Goal: Information Seeking & Learning: Learn about a topic

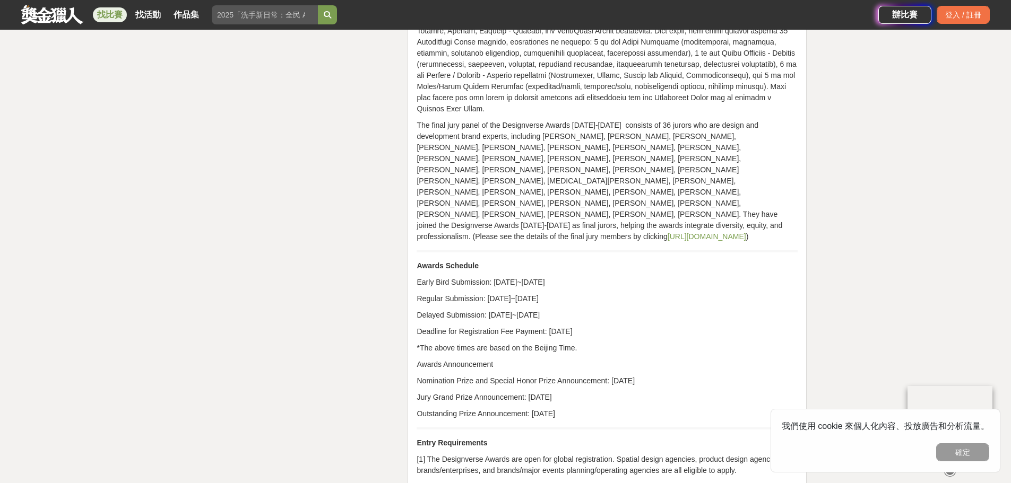
scroll to position [2547, 0]
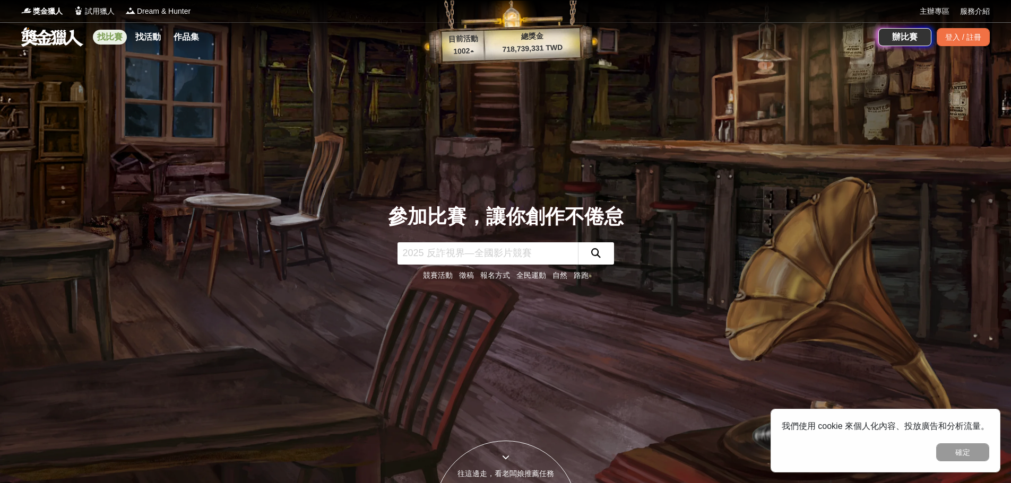
click at [116, 37] on link "找比賽" at bounding box center [110, 37] width 34 height 15
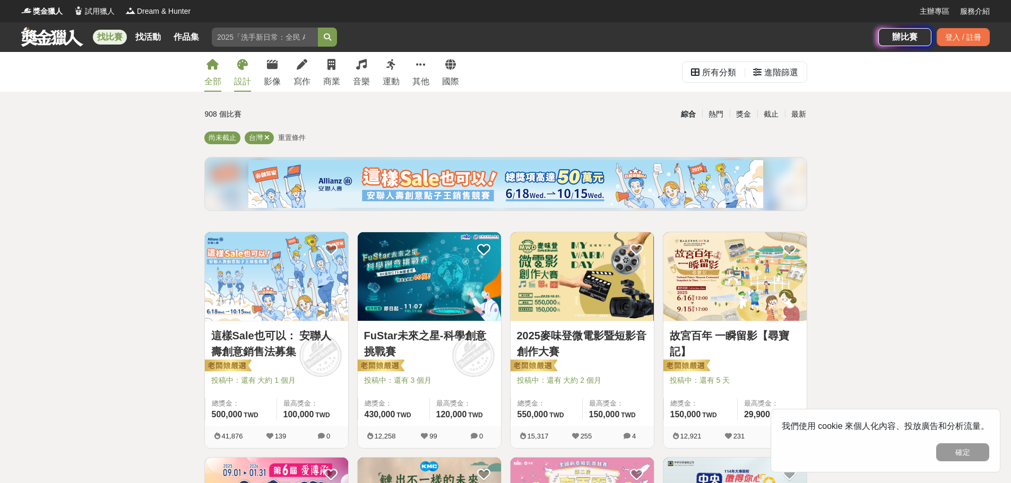
click at [236, 68] on link "設計" at bounding box center [242, 72] width 17 height 40
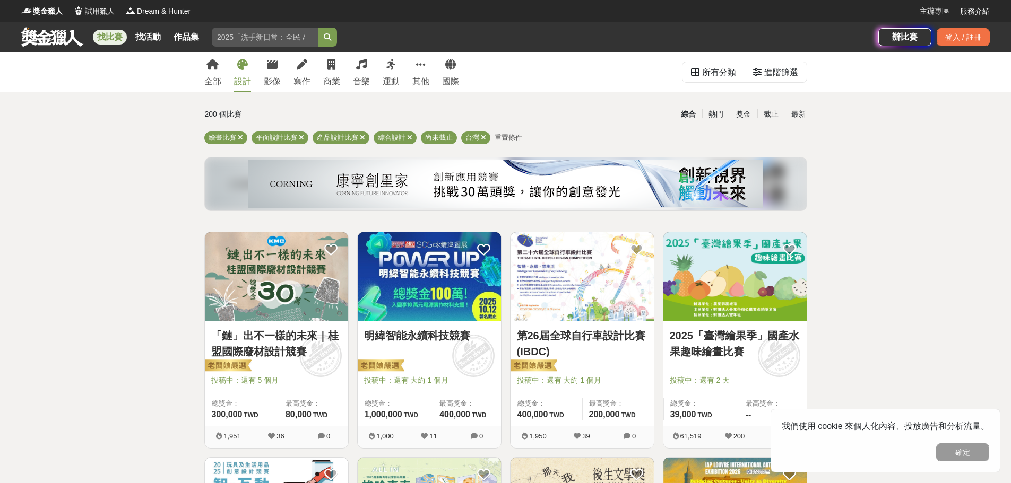
click at [508, 138] on span "重置條件" at bounding box center [509, 138] width 28 height 8
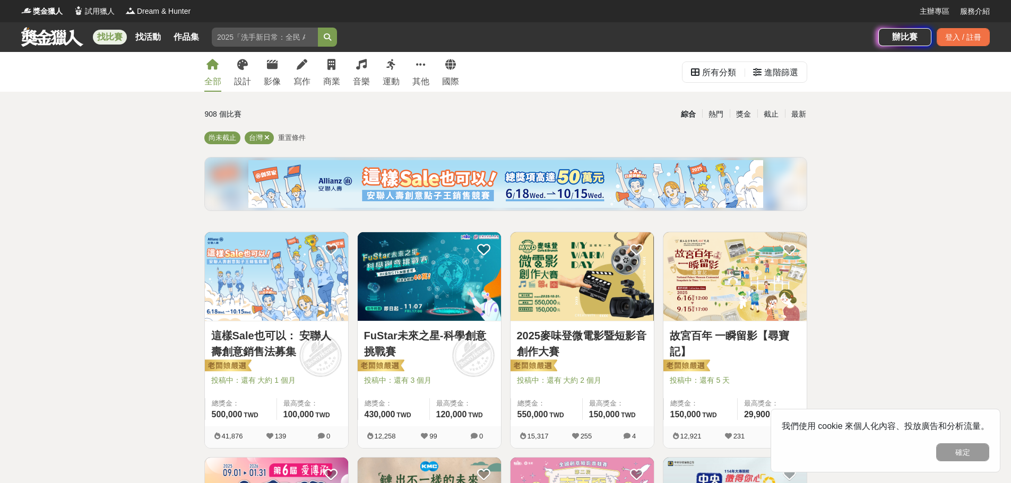
click at [291, 136] on span "重置條件" at bounding box center [292, 138] width 28 height 8
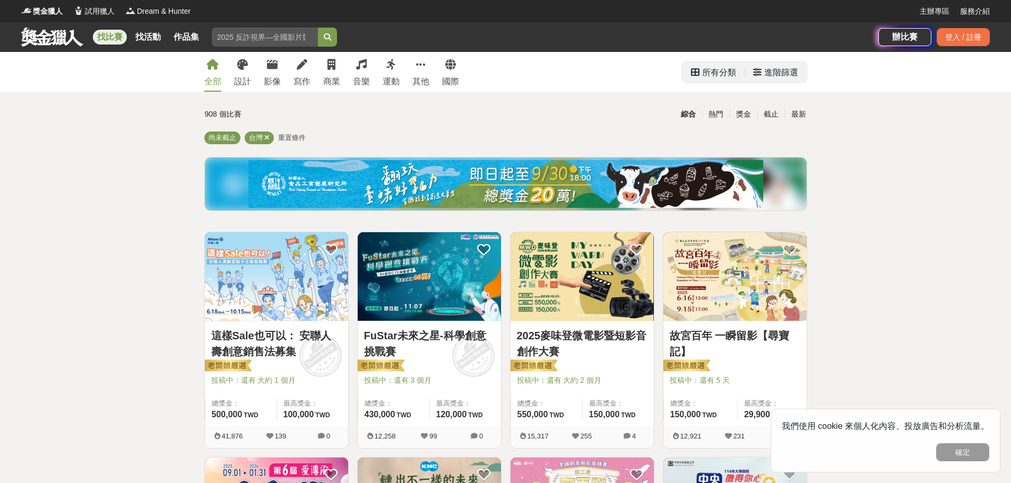
click at [719, 71] on div "所有分類" at bounding box center [719, 72] width 34 height 21
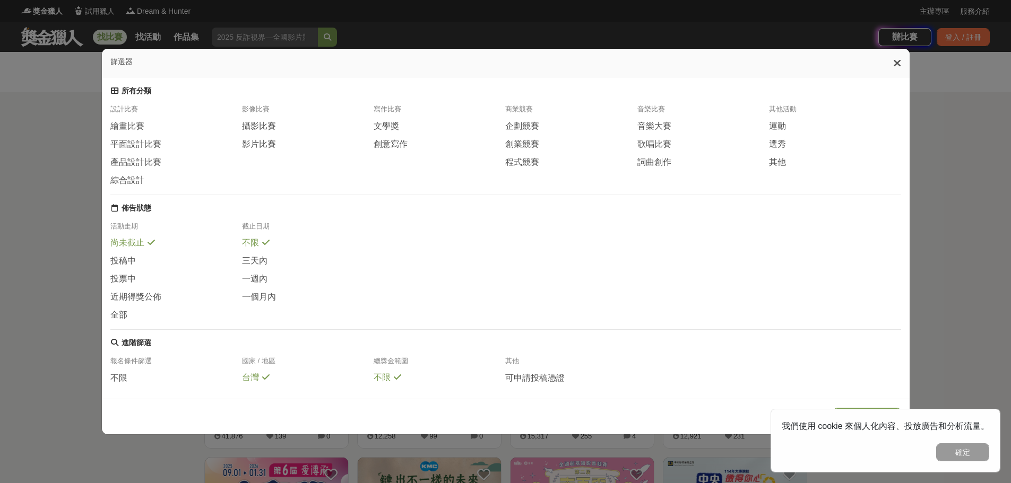
drag, startPoint x: 185, startPoint y: 67, endPoint x: 193, endPoint y: 64, distance: 8.8
click at [190, 64] on div "篩選器" at bounding box center [506, 63] width 808 height 29
click at [400, 33] on div "篩選器 所有分類 設計比賽 繪畫比賽 平面設計比賽 產品設計比賽 綜合設計 影像比賽 攝影比賽 影片比賽 寫作比賽 文學獎 創意寫作 商業競賽 企劃競賽 創業…" at bounding box center [505, 241] width 1011 height 483
click at [265, 34] on div "篩選器 所有分類 設計比賽 繪畫比賽 平面設計比賽 產品設計比賽 綜合設計 影像比賽 攝影比賽 影片比賽 寫作比賽 文學獎 創意寫作 商業競賽 企劃競賽 創業…" at bounding box center [505, 241] width 1011 height 483
click at [904, 61] on div "篩選器" at bounding box center [506, 63] width 808 height 29
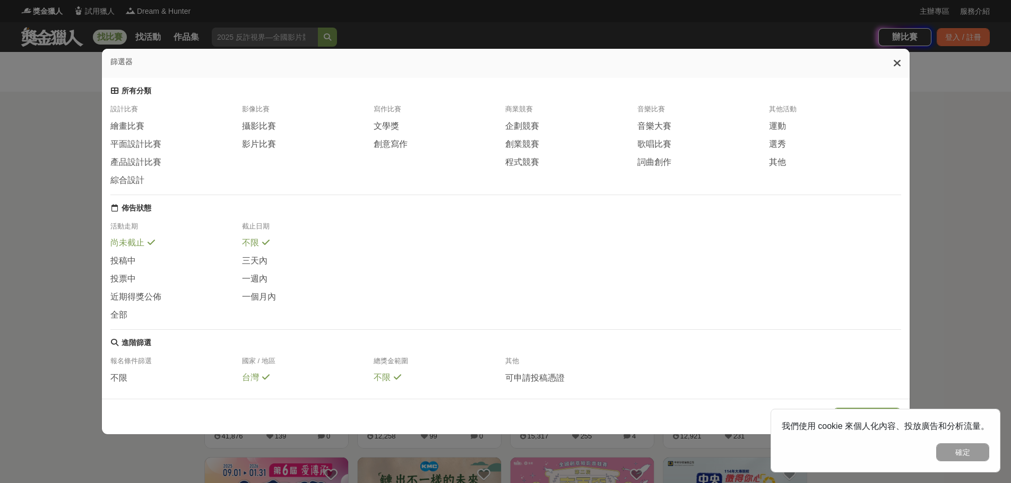
click at [901, 64] on icon at bounding box center [897, 63] width 8 height 11
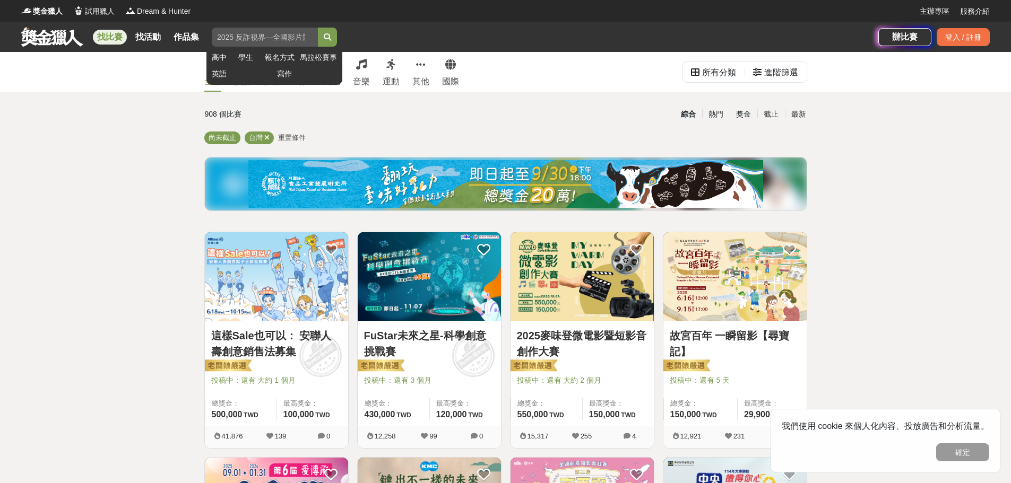
click at [250, 33] on input "search" at bounding box center [265, 37] width 106 height 19
type input "建築"
click at [318, 28] on button "submit" at bounding box center [327, 37] width 19 height 19
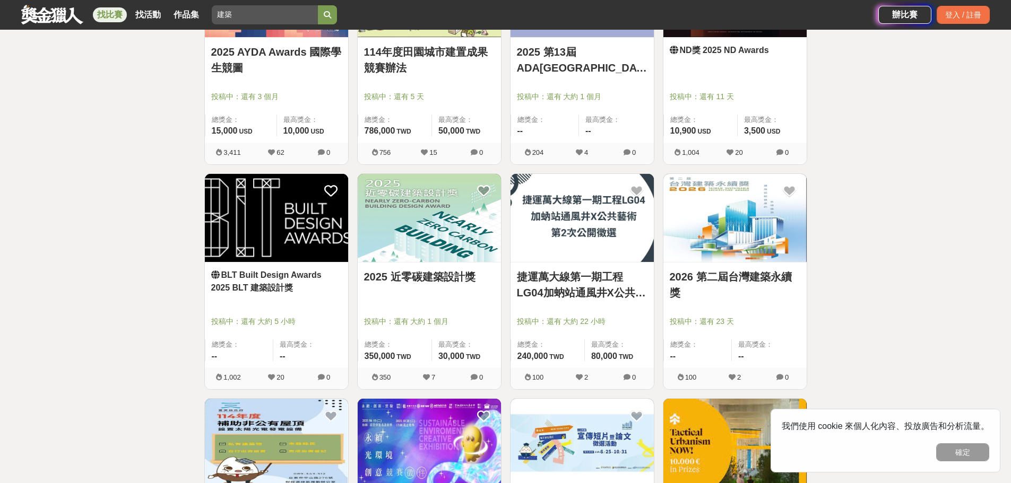
scroll to position [318, 0]
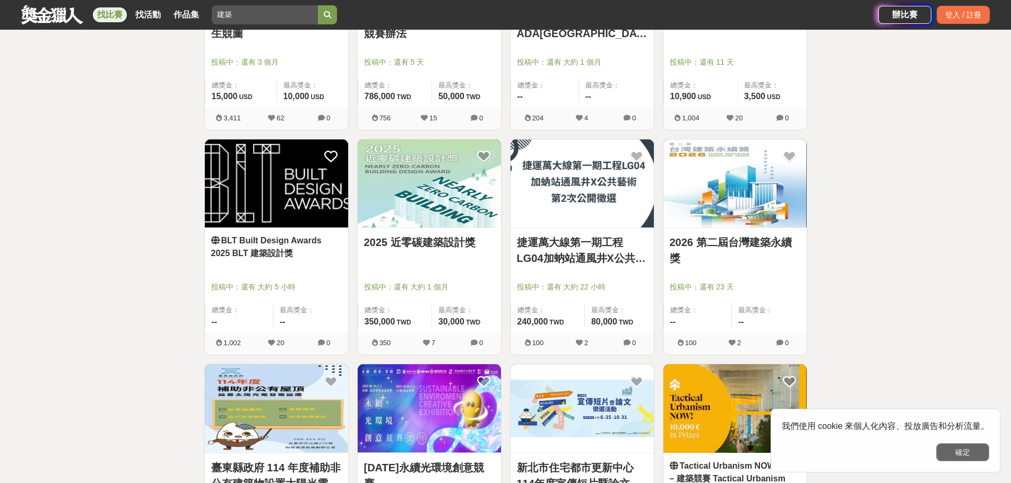
click at [962, 456] on button "確定" at bounding box center [962, 453] width 53 height 18
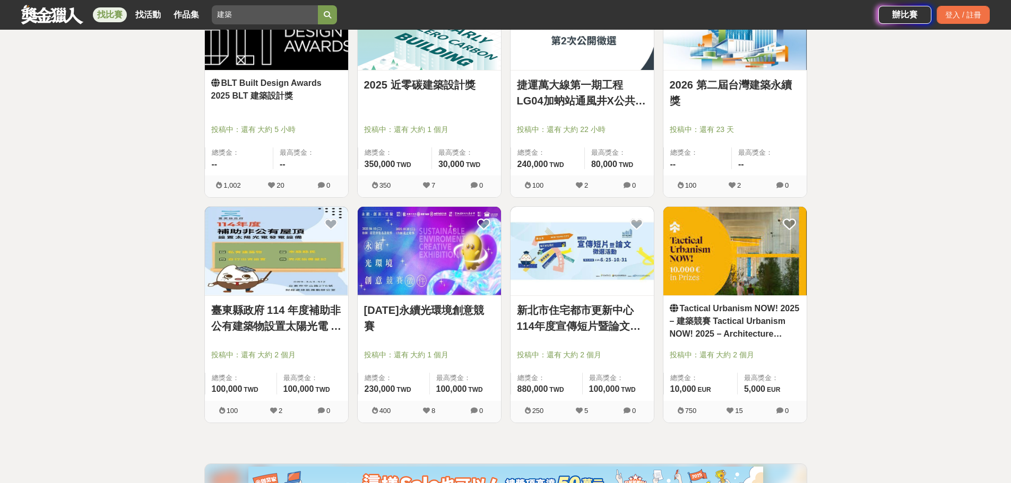
scroll to position [478, 0]
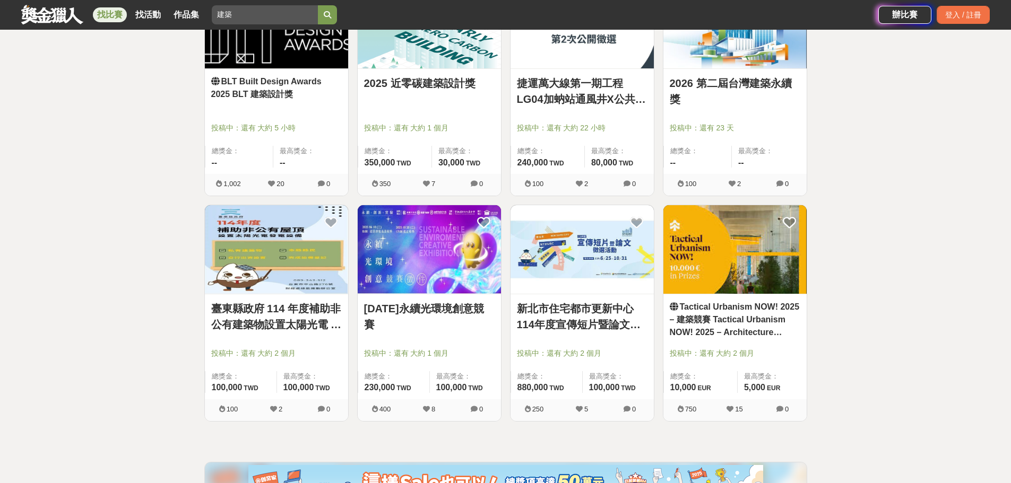
click at [737, 325] on link "Tactical Urbanism NOW! 2025 – 建築競賽 Tactical Urbanism NOW! 2025 – Architecture C…" at bounding box center [735, 320] width 131 height 38
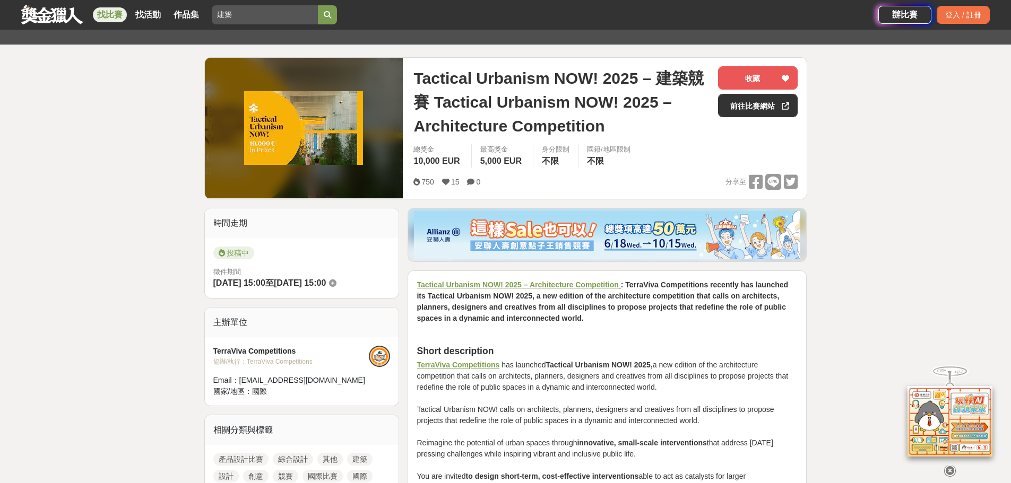
scroll to position [106, 0]
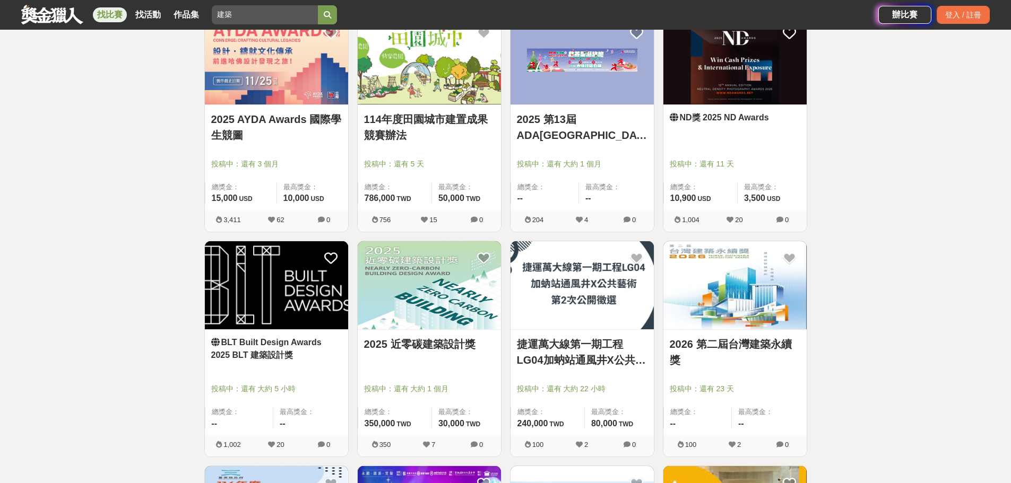
scroll to position [176, 0]
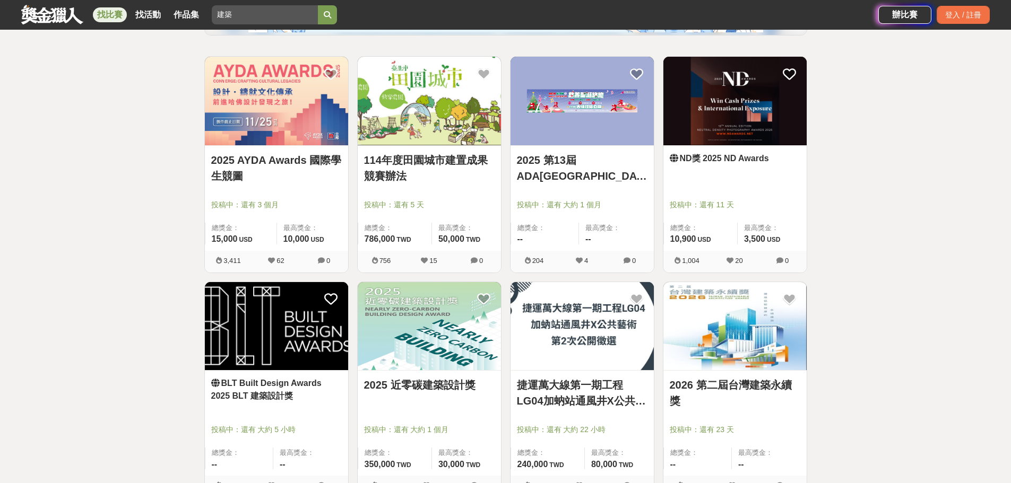
click at [757, 159] on link "ND獎 2025 ND Awards" at bounding box center [735, 158] width 131 height 13
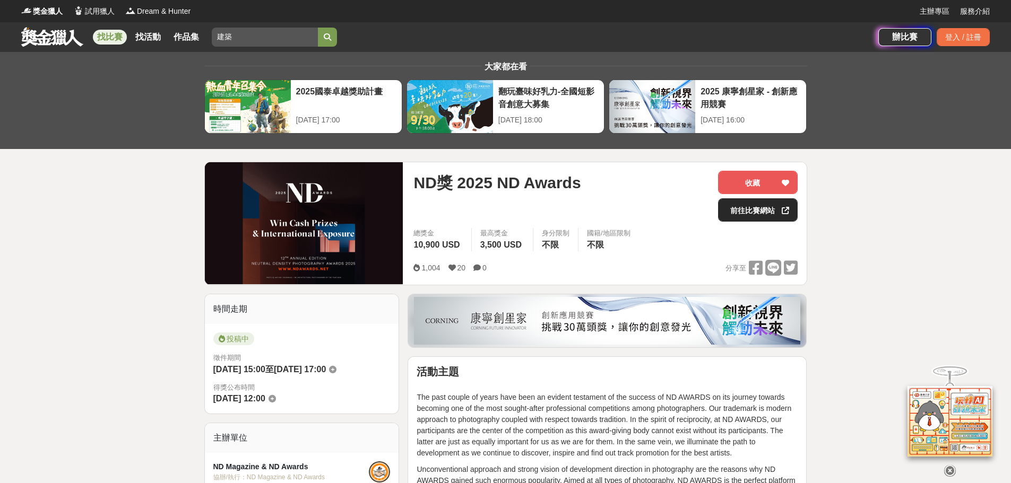
click at [767, 208] on link "前往比賽網站" at bounding box center [758, 209] width 80 height 23
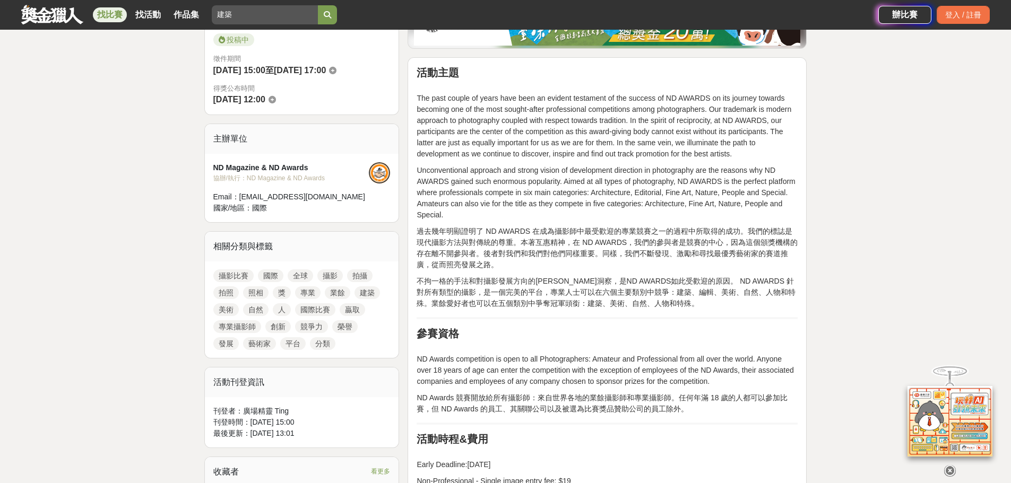
scroll to position [318, 0]
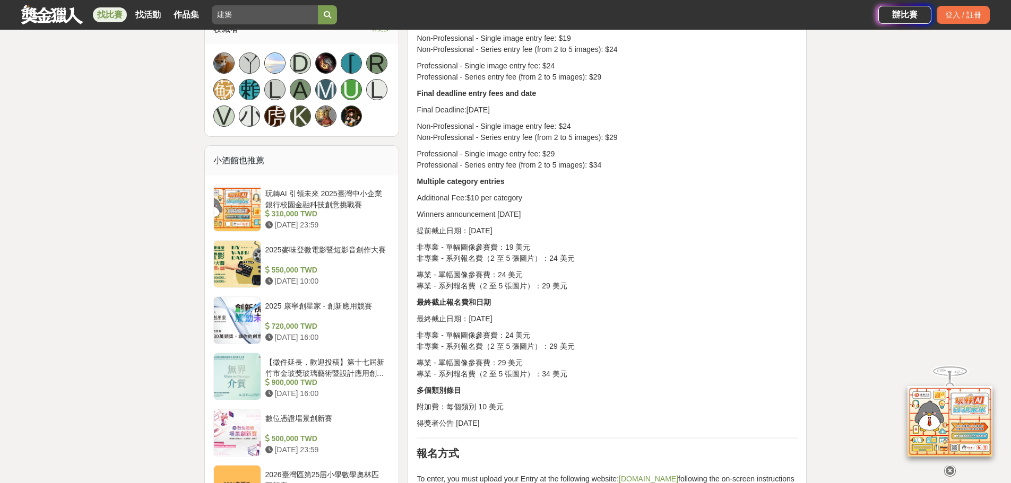
scroll to position [743, 0]
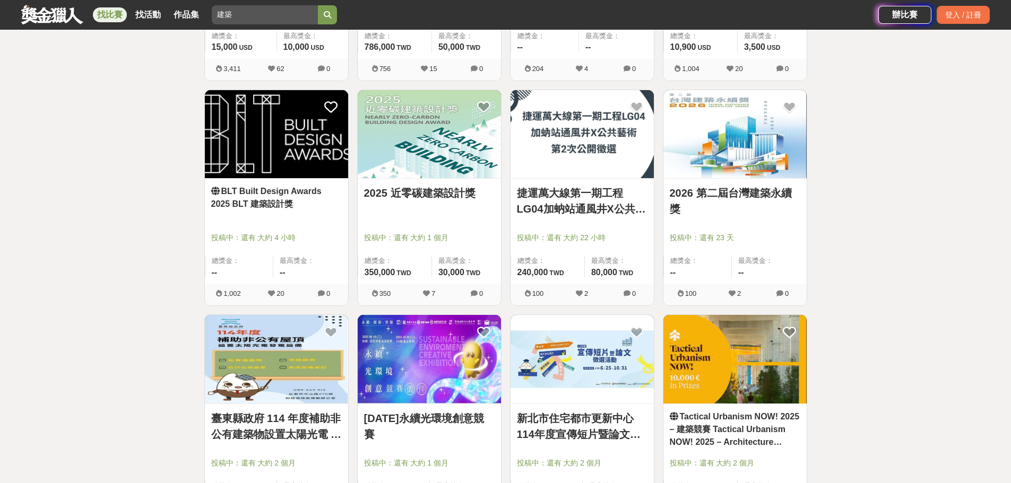
scroll to position [388, 0]
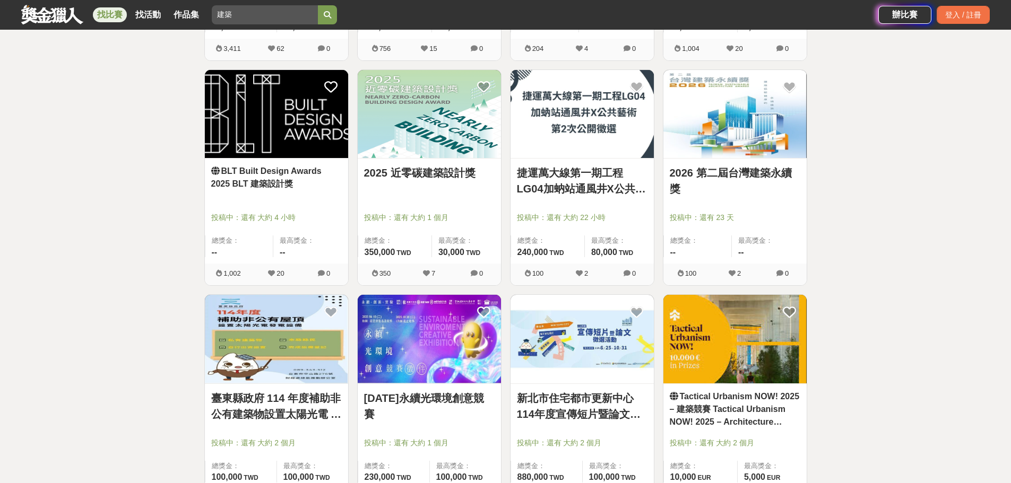
click at [739, 394] on link "Tactical Urbanism NOW! 2025 – 建築競賽 Tactical Urbanism NOW! 2025 – Architecture C…" at bounding box center [735, 410] width 131 height 38
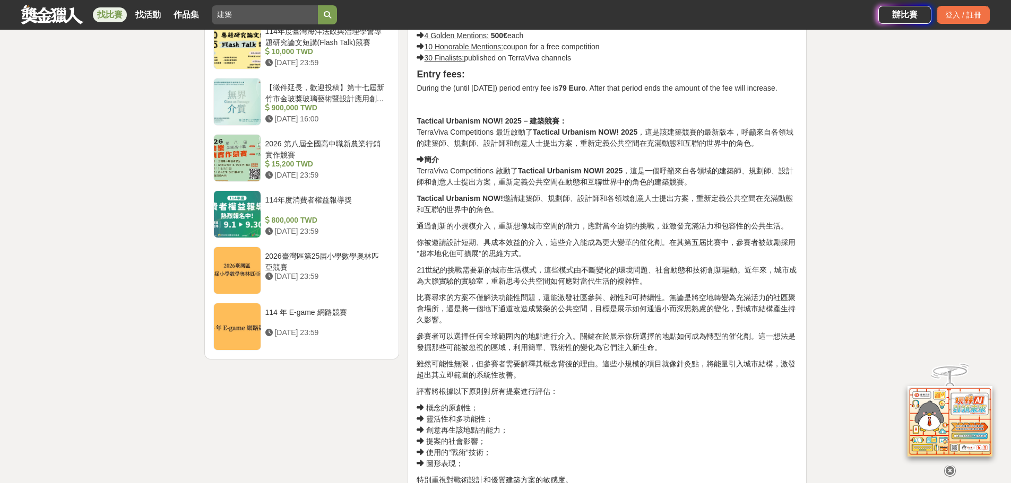
scroll to position [1221, 0]
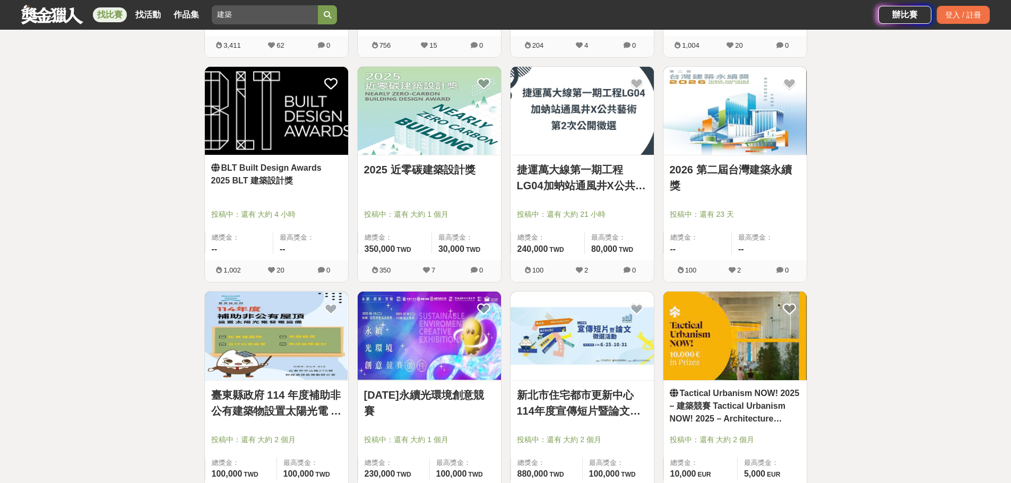
scroll to position [388, 0]
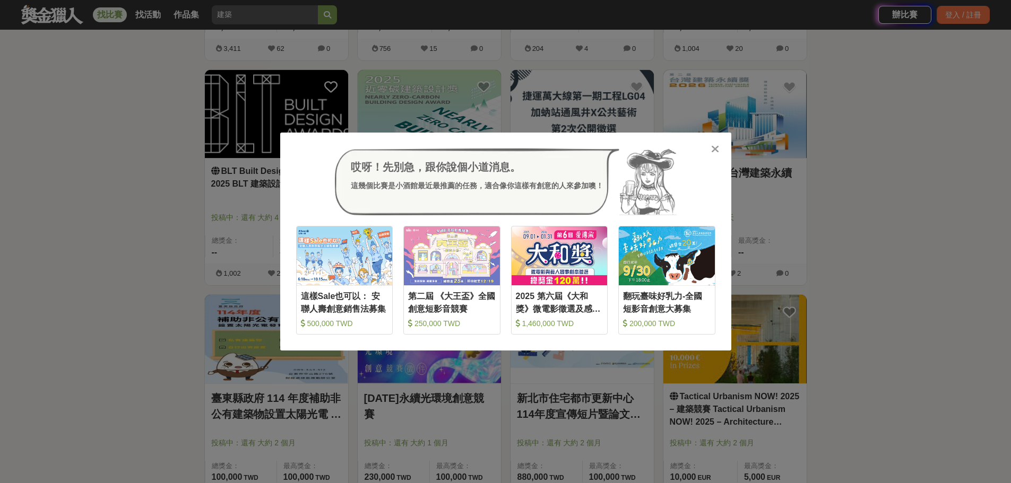
click at [835, 191] on div "哎呀！先別急，跟你說個小道消息。 這幾個比賽是小酒館最近最推薦的任務，適合像你這樣有創意的人來參加噢！ 收藏 這樣Sale也可以： 安聯人壽創意銷售法募集 5…" at bounding box center [505, 241] width 1011 height 483
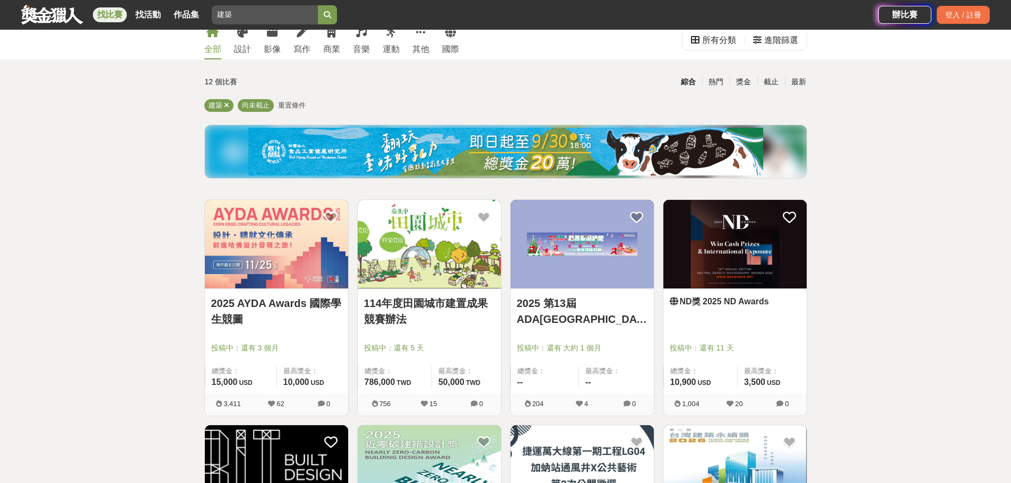
scroll to position [16, 0]
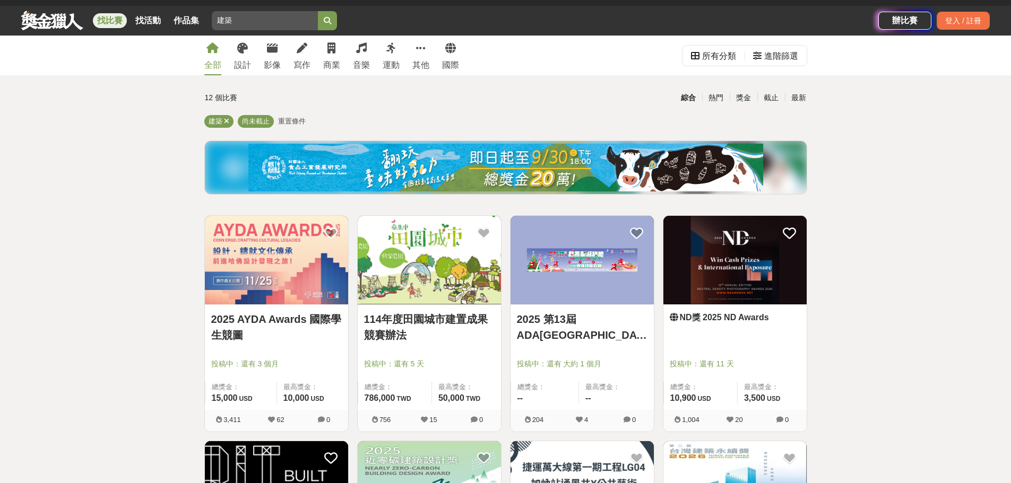
click at [266, 322] on link "2025 AYDA Awards 國際學生競圖" at bounding box center [276, 328] width 131 height 32
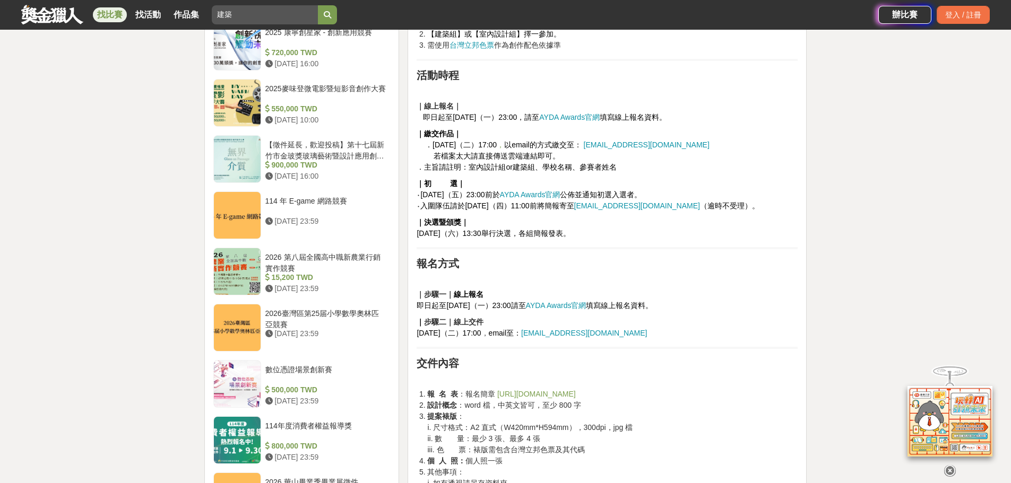
scroll to position [955, 0]
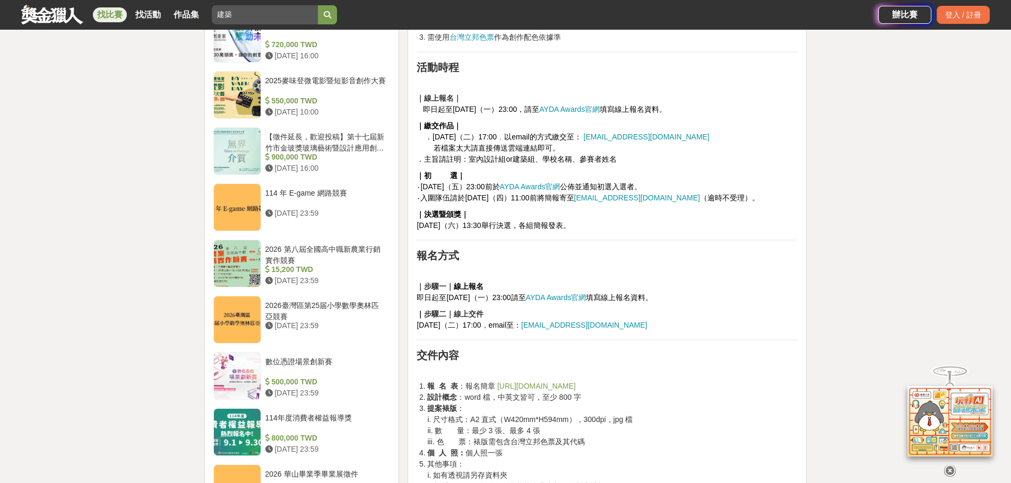
click at [600, 109] on span "AYDA Awards官網" at bounding box center [569, 109] width 61 height 8
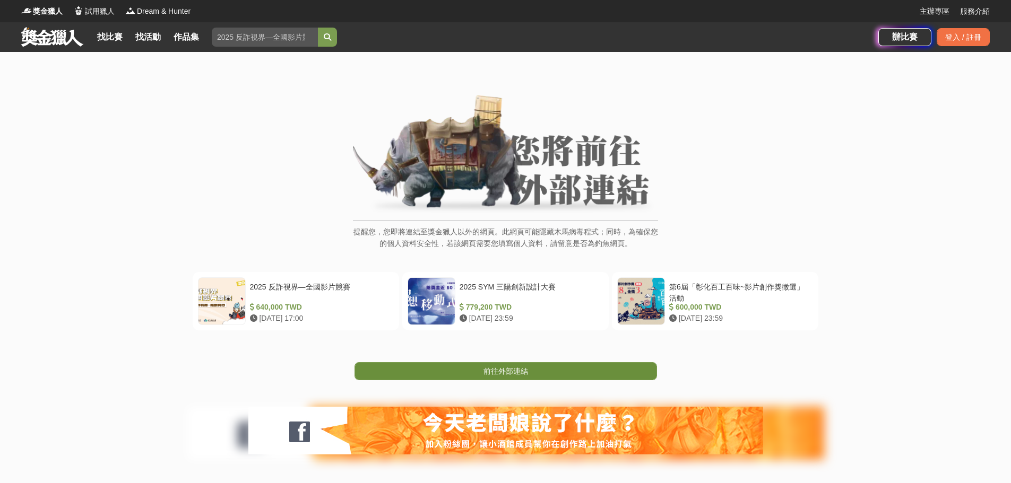
click at [533, 372] on link "前往外部連結" at bounding box center [506, 371] width 303 height 18
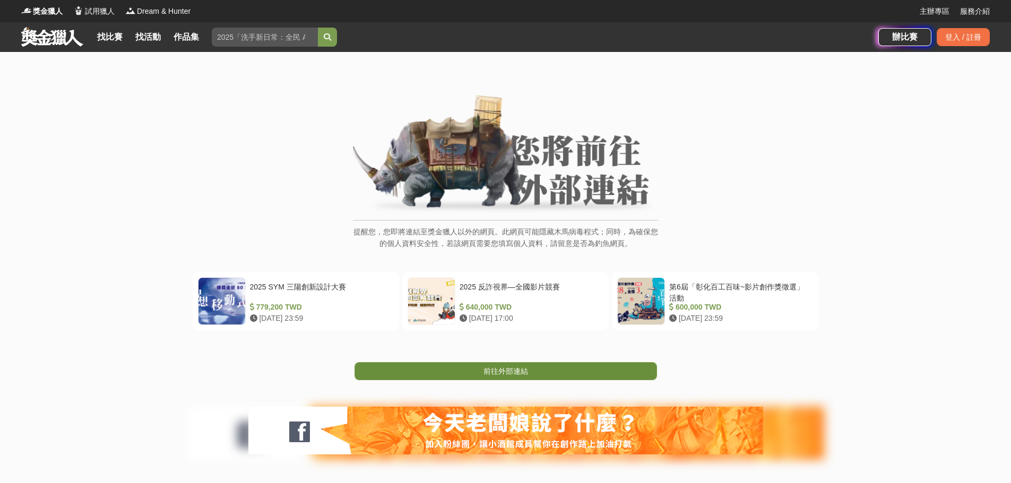
click at [530, 369] on link "前往外部連結" at bounding box center [506, 371] width 303 height 18
